Goal: Transaction & Acquisition: Purchase product/service

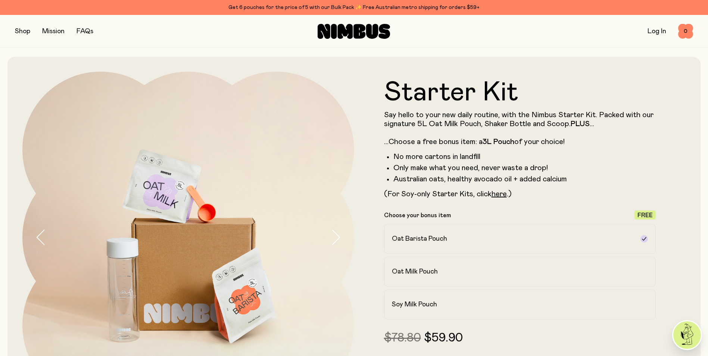
click at [23, 32] on button "button" at bounding box center [22, 31] width 15 height 10
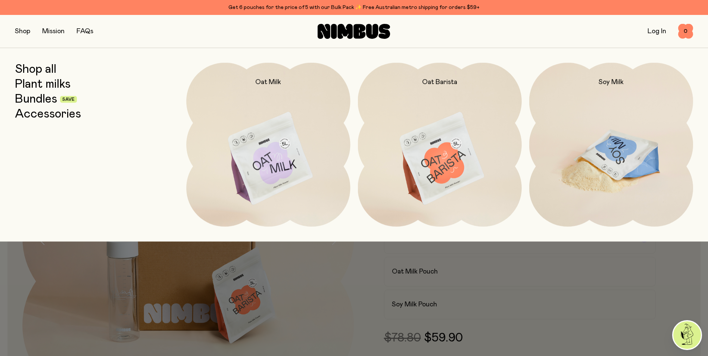
click at [607, 152] on img at bounding box center [611, 159] width 164 height 193
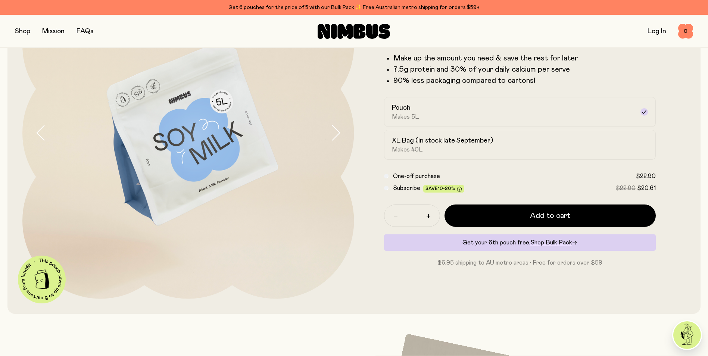
scroll to position [108, 0]
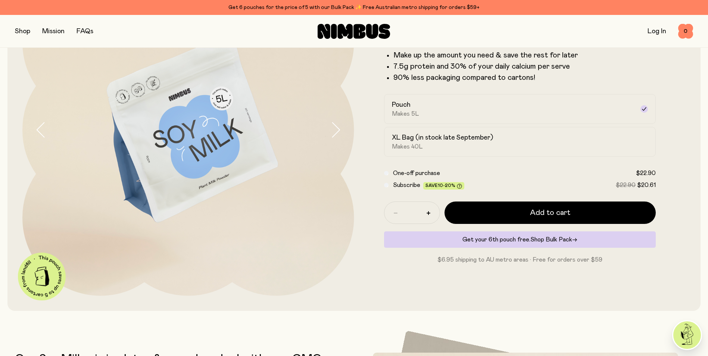
click at [558, 240] on span "Shop Bulk Pack" at bounding box center [552, 240] width 42 height 6
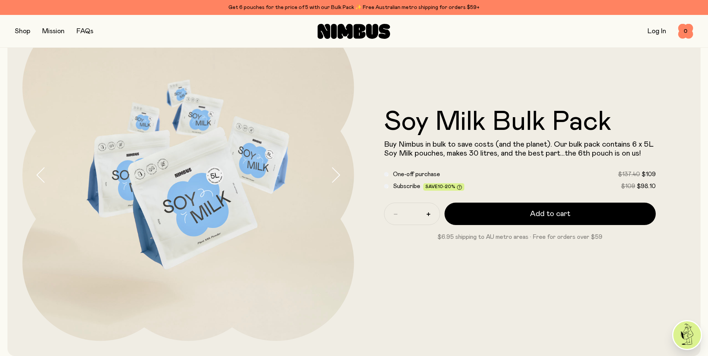
scroll to position [37, 0]
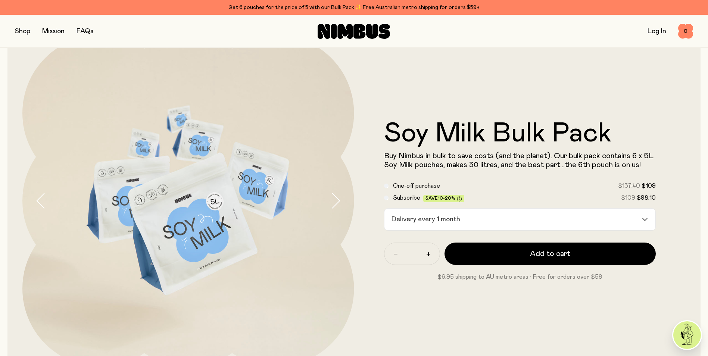
click at [646, 220] on icon "Search for option" at bounding box center [645, 219] width 4 height 2
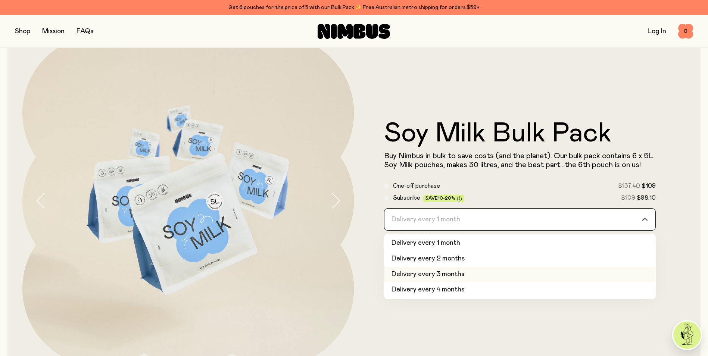
click at [414, 274] on li "Delivery every 3 months" at bounding box center [520, 275] width 272 height 16
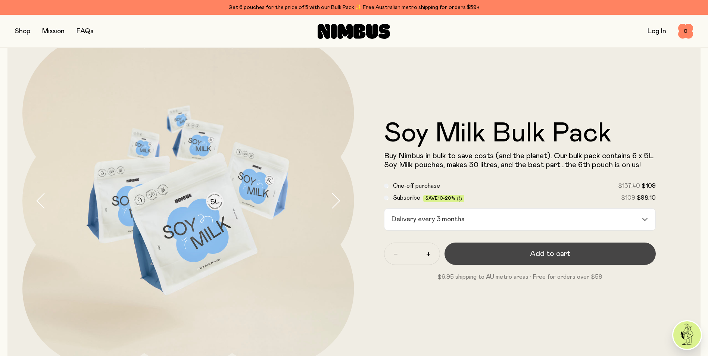
click at [514, 254] on button "Add to cart" at bounding box center [551, 254] width 212 height 22
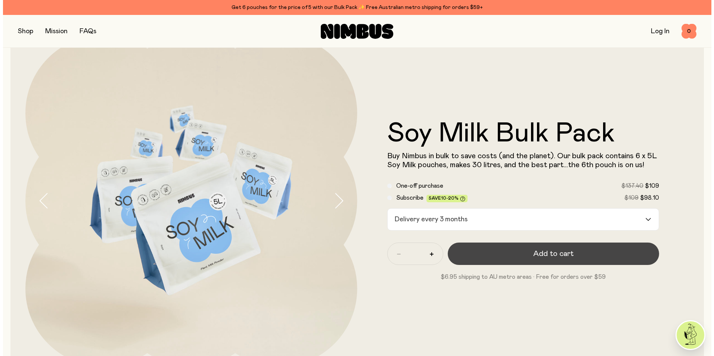
scroll to position [0, 0]
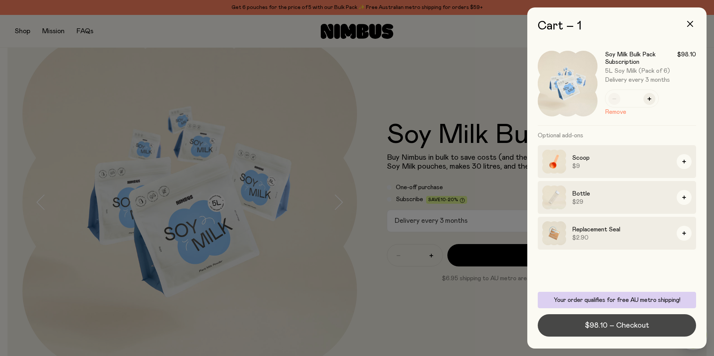
click at [606, 323] on span "$98.10 – Checkout" at bounding box center [617, 325] width 64 height 10
